Goal: Transaction & Acquisition: Purchase product/service

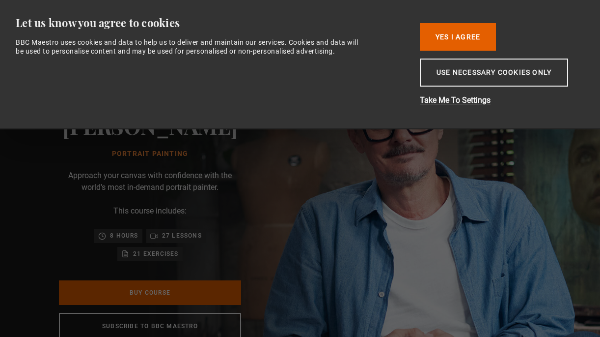
click at [300, 227] on div "[PERSON_NAME] Portrait Painting Approach your canvas with confidence with the w…" at bounding box center [150, 225] width 300 height 383
click at [486, 75] on button "Use necessary cookies only" at bounding box center [494, 72] width 148 height 28
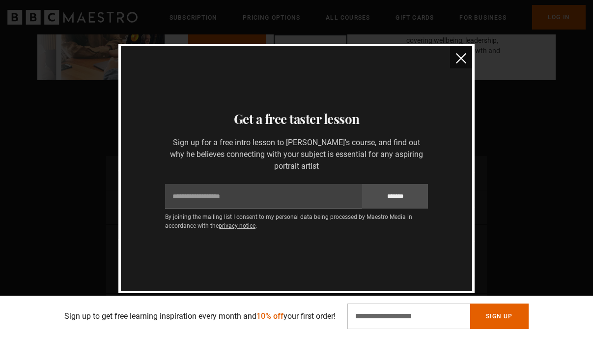
scroll to position [0, 231]
click at [461, 56] on img "close" at bounding box center [461, 58] width 10 height 10
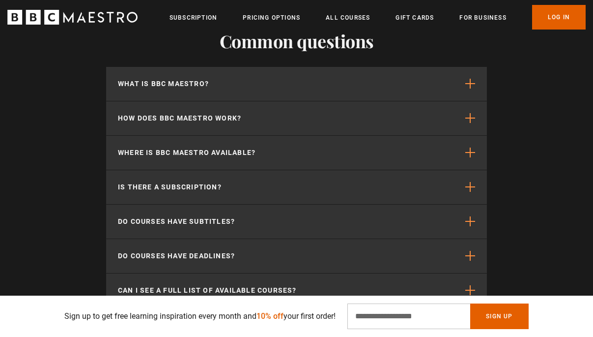
scroll to position [3142, 0]
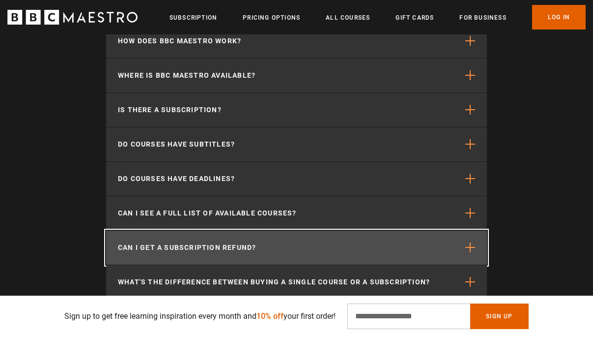
click at [473, 249] on span "button" at bounding box center [470, 247] width 10 height 10
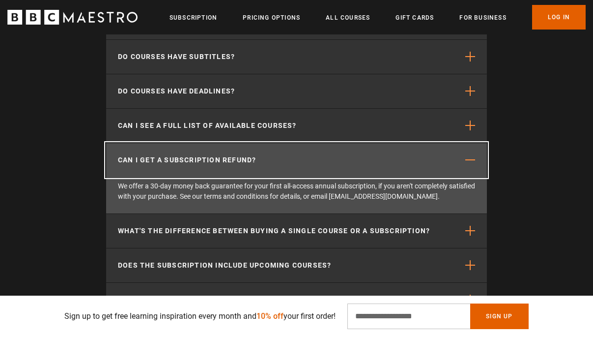
scroll to position [3229, 0]
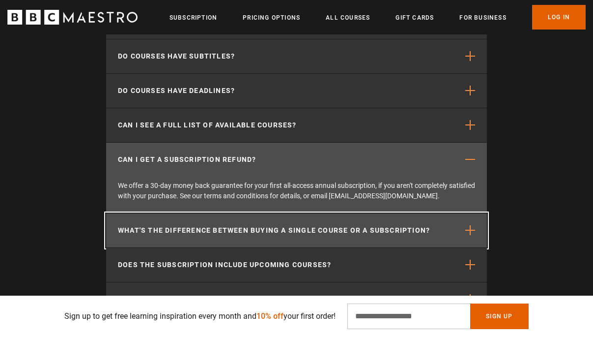
click at [473, 233] on span "button" at bounding box center [470, 230] width 10 height 10
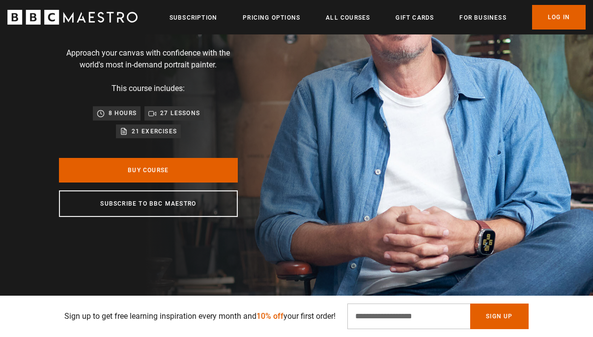
scroll to position [126, 0]
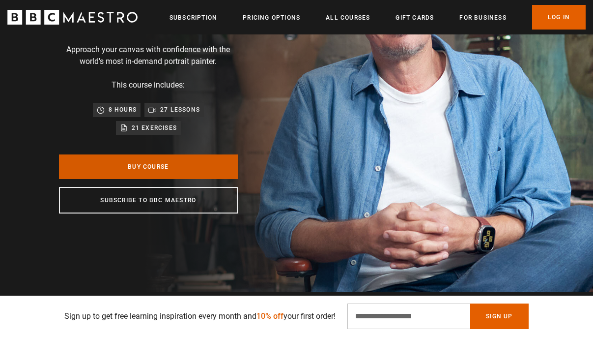
click at [193, 171] on link "Buy Course" at bounding box center [148, 166] width 179 height 25
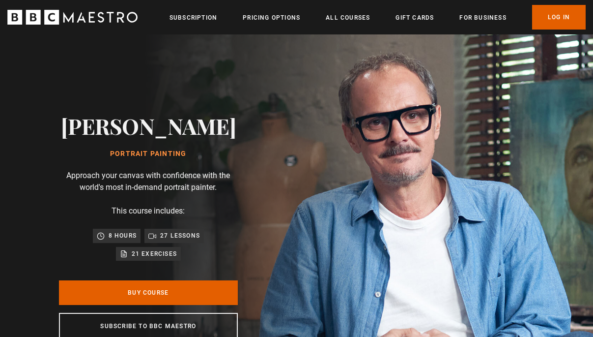
click at [290, 165] on div "[PERSON_NAME] Portrait Painting Approach your canvas with confidence with the w…" at bounding box center [148, 225] width 297 height 383
